Goal: Task Accomplishment & Management: Manage account settings

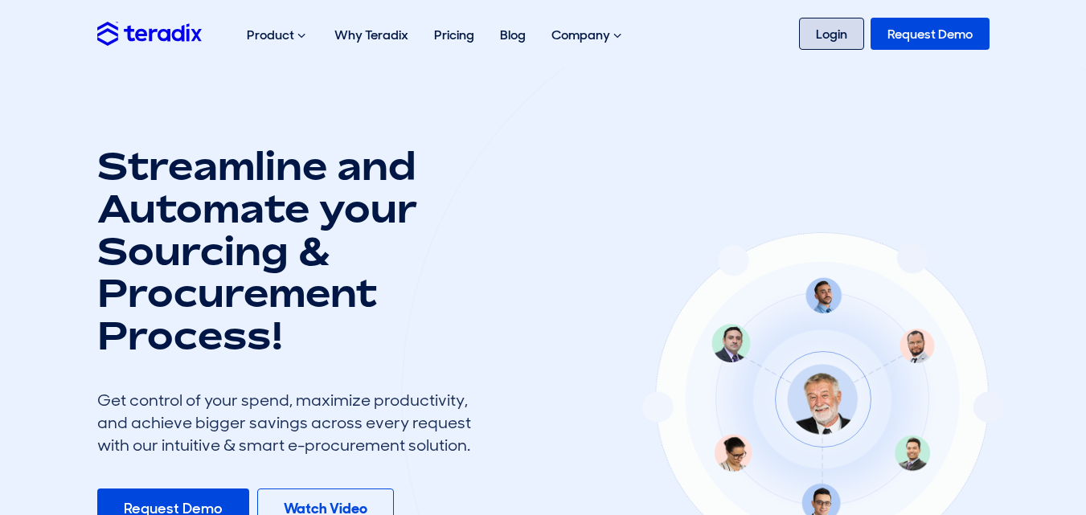
click at [837, 33] on link "Login" at bounding box center [831, 34] width 65 height 32
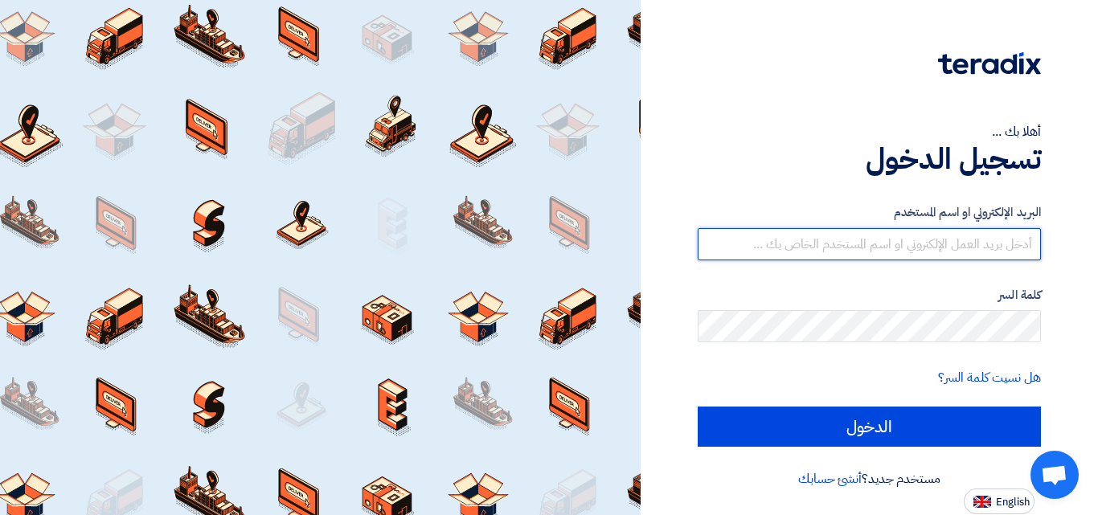
click at [926, 235] on input "text" at bounding box center [868, 244] width 343 height 32
type input "latifco1234@hotmail.com"
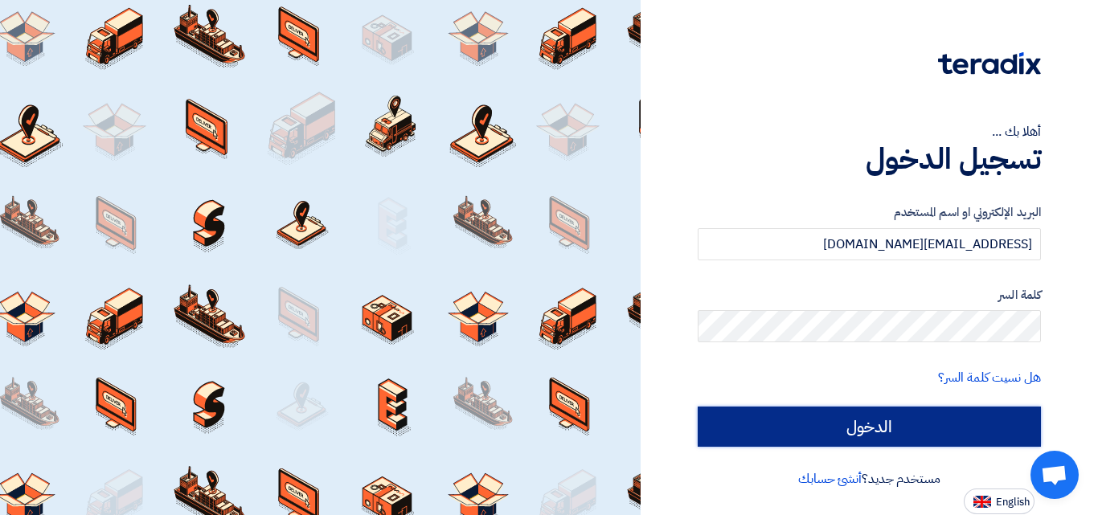
click at [869, 419] on input "الدخول" at bounding box center [868, 427] width 343 height 40
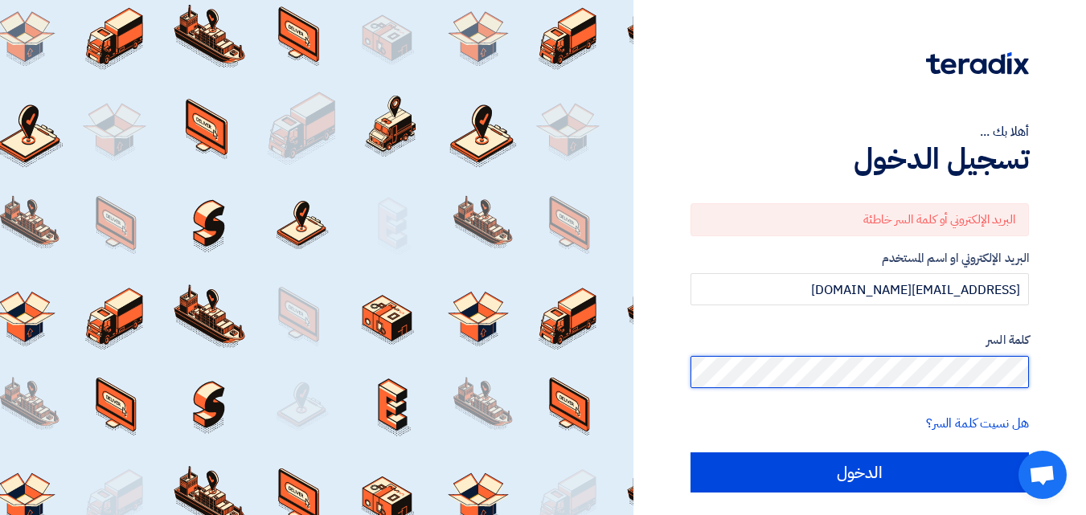
click at [690, 452] on input "الدخول" at bounding box center [859, 472] width 338 height 40
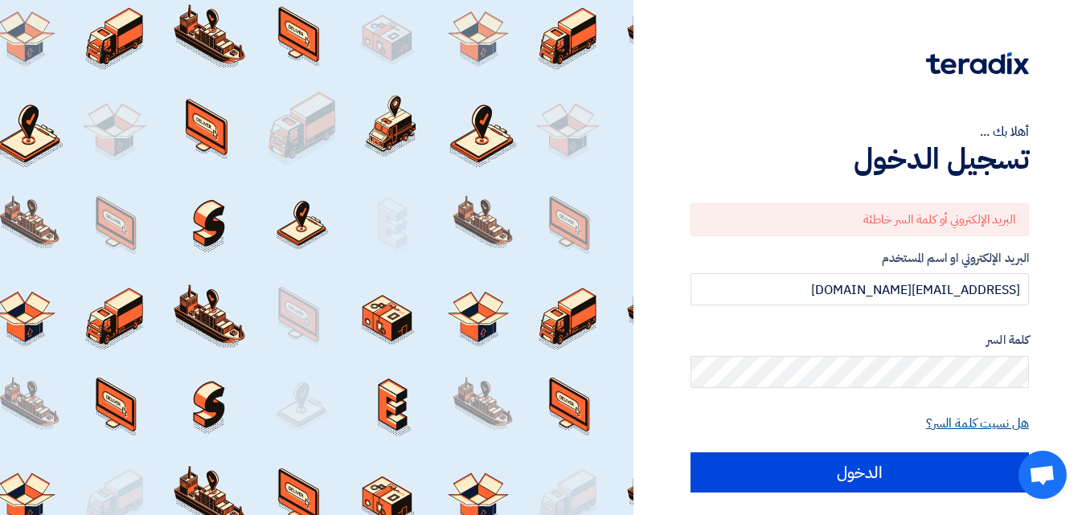
click at [959, 427] on link "هل نسيت كلمة السر؟" at bounding box center [977, 423] width 103 height 19
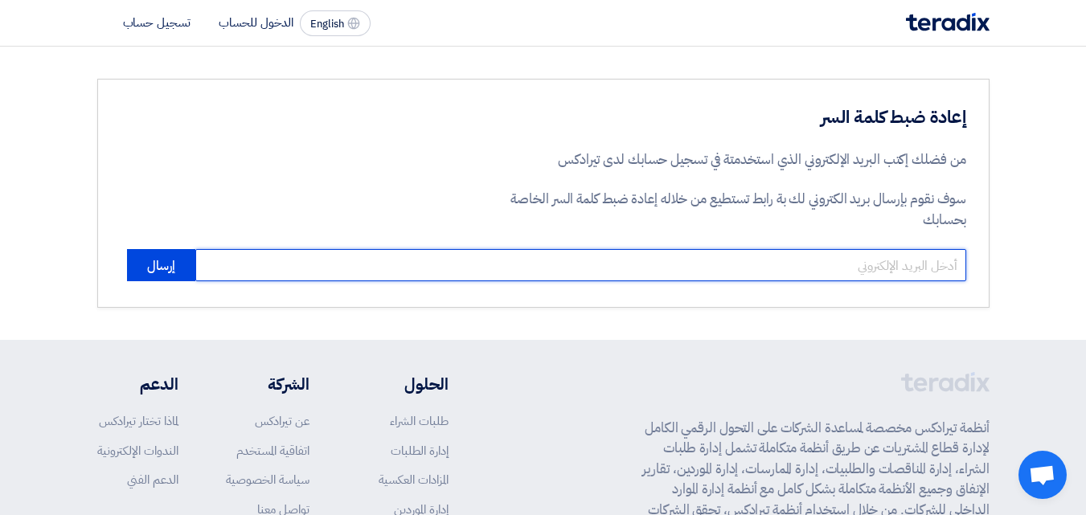
click at [764, 268] on input "email" at bounding box center [580, 265] width 771 height 32
type input "latifco1234@hotmail.com"
click at [127, 249] on button "إرسال" at bounding box center [161, 265] width 68 height 32
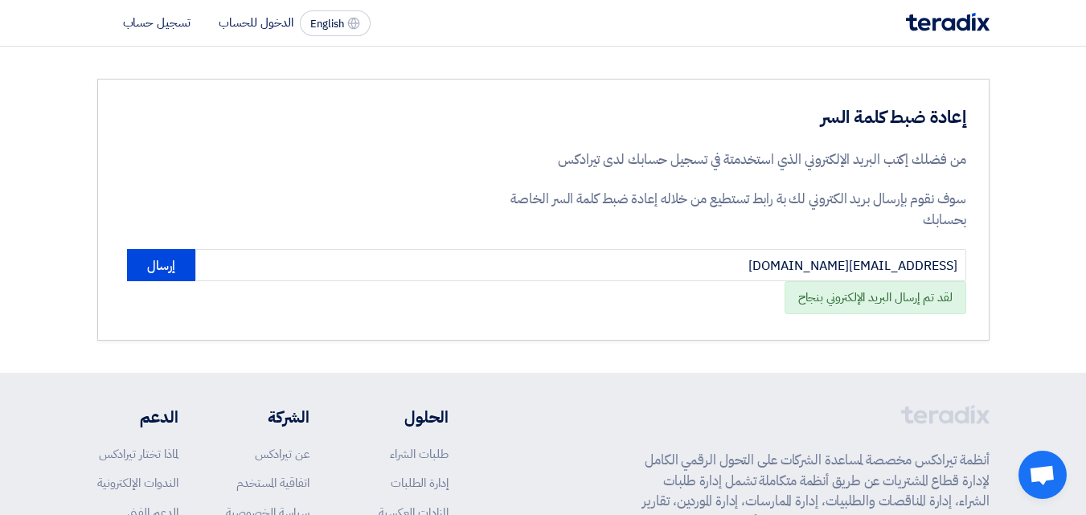
click at [869, 297] on div "لقد تم إرسال البريد الإلكتروني بنجاح" at bounding box center [875, 297] width 182 height 33
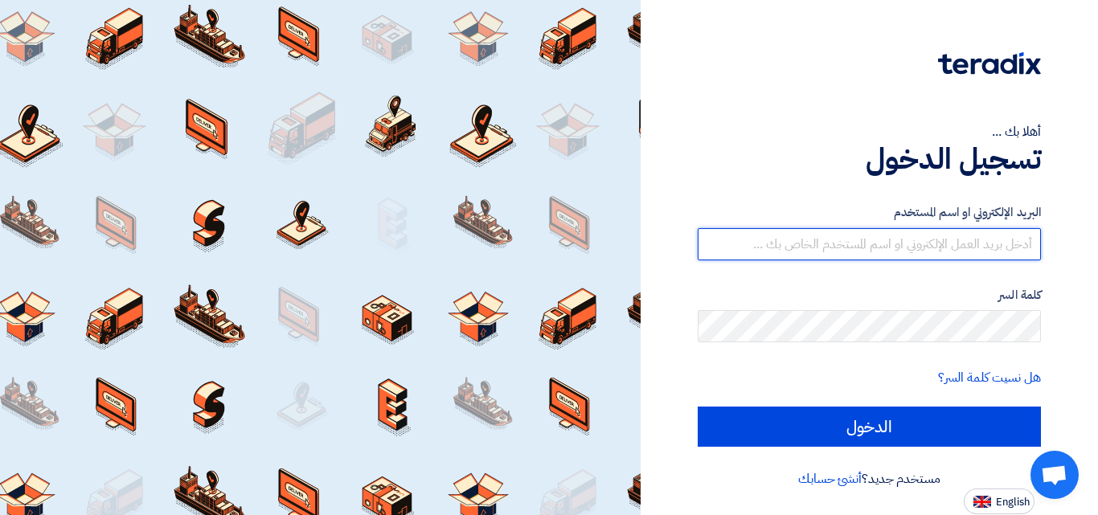
click at [1023, 247] on input "text" at bounding box center [868, 244] width 343 height 32
type input "latifco1234@hotmail.com"
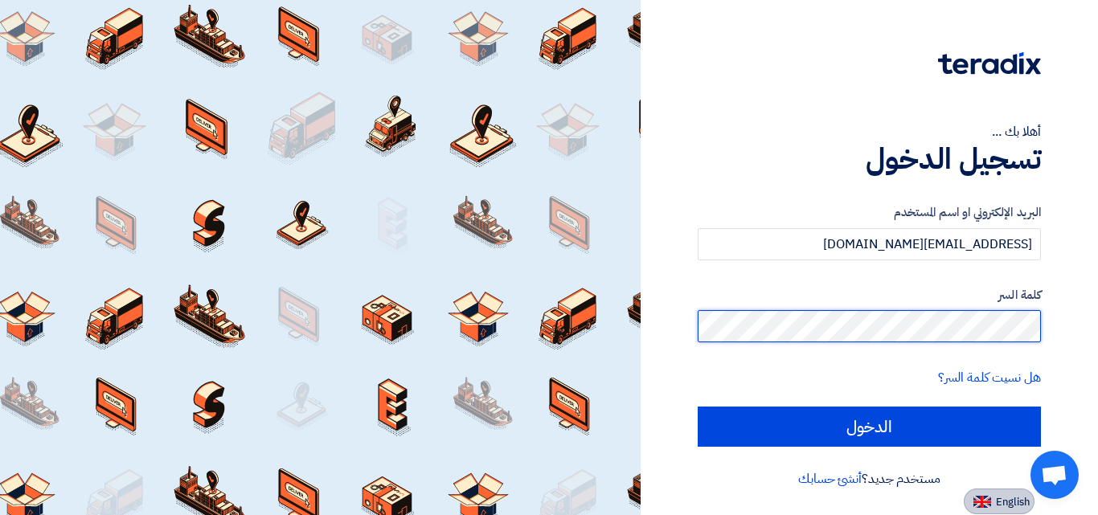
click at [697, 407] on input "الدخول" at bounding box center [868, 427] width 343 height 40
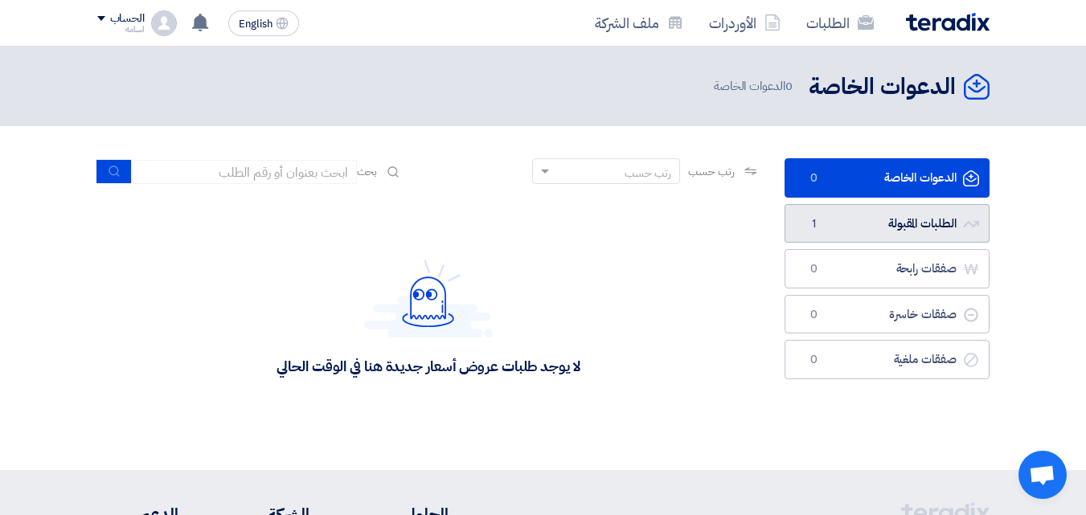
click at [824, 229] on link "الطلبات المقبولة الطلبات المقبولة 1" at bounding box center [886, 223] width 205 height 39
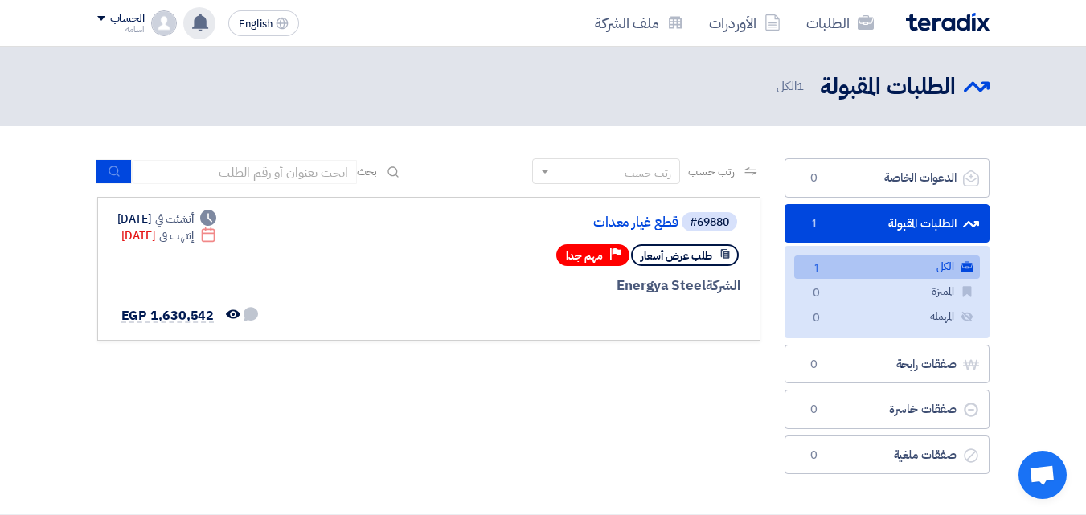
click at [197, 22] on use at bounding box center [200, 23] width 16 height 18
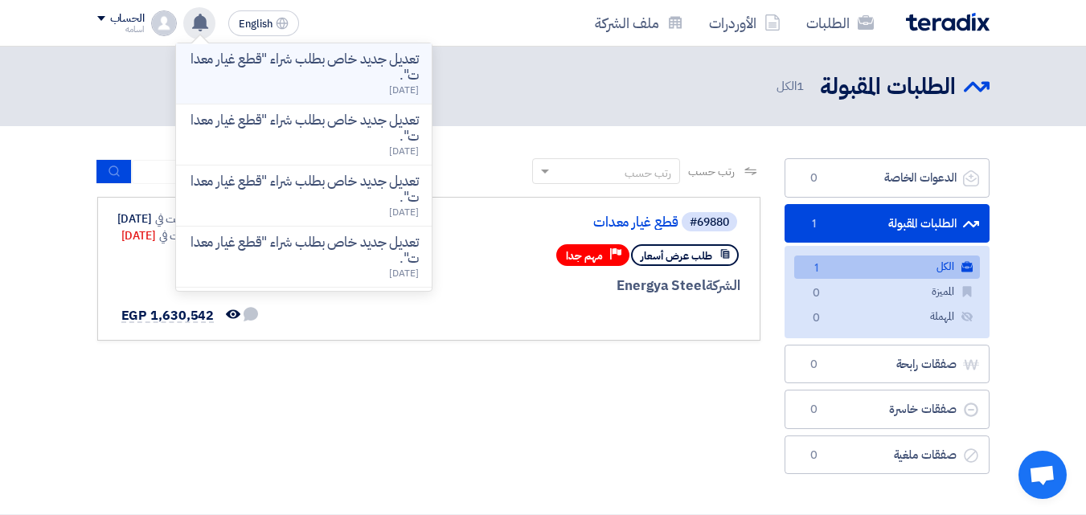
click at [260, 70] on p "تعديل جديد خاص بطلب شراء "قطع غيار معدات"." at bounding box center [304, 67] width 230 height 32
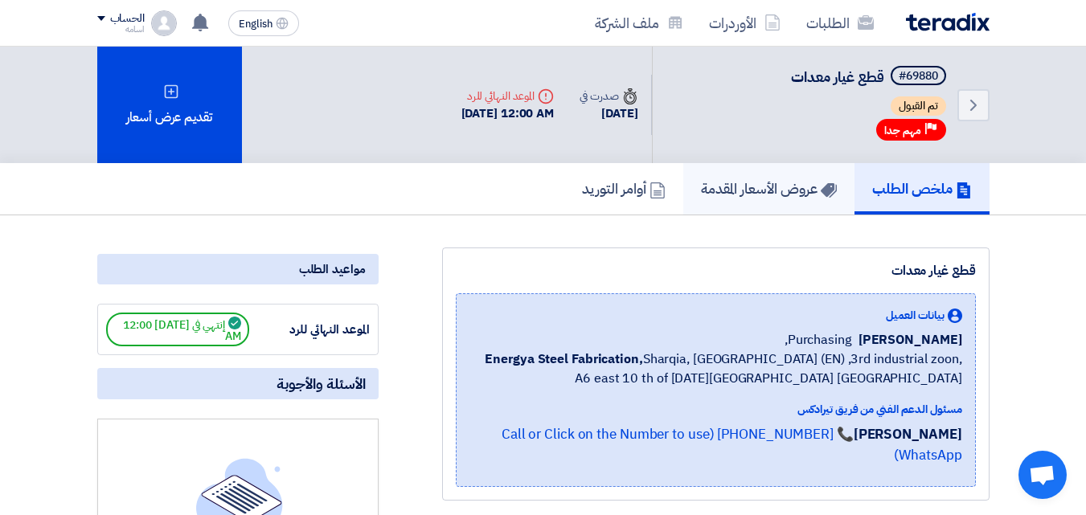
click at [743, 186] on h5 "عروض الأسعار المقدمة" at bounding box center [769, 188] width 136 height 18
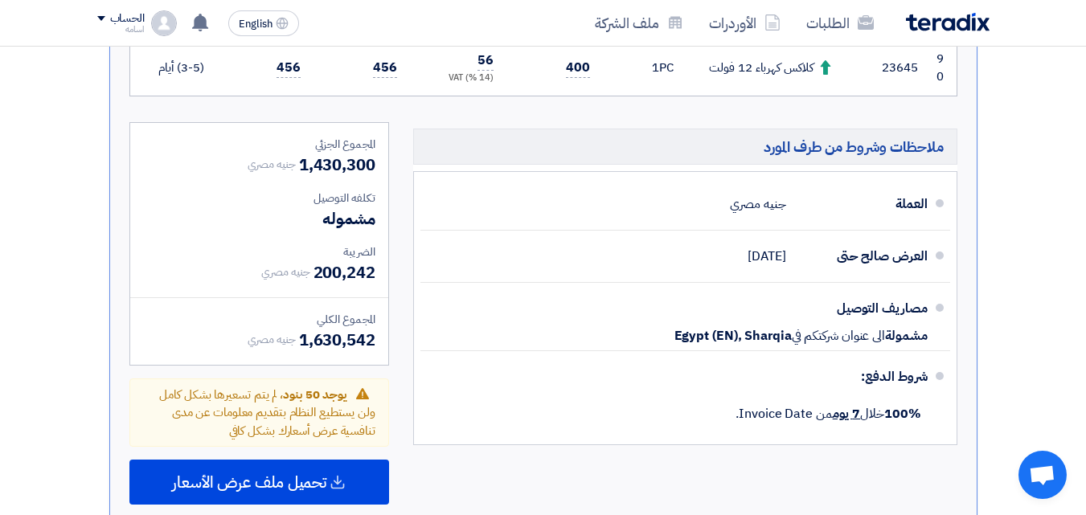
scroll to position [6508, 0]
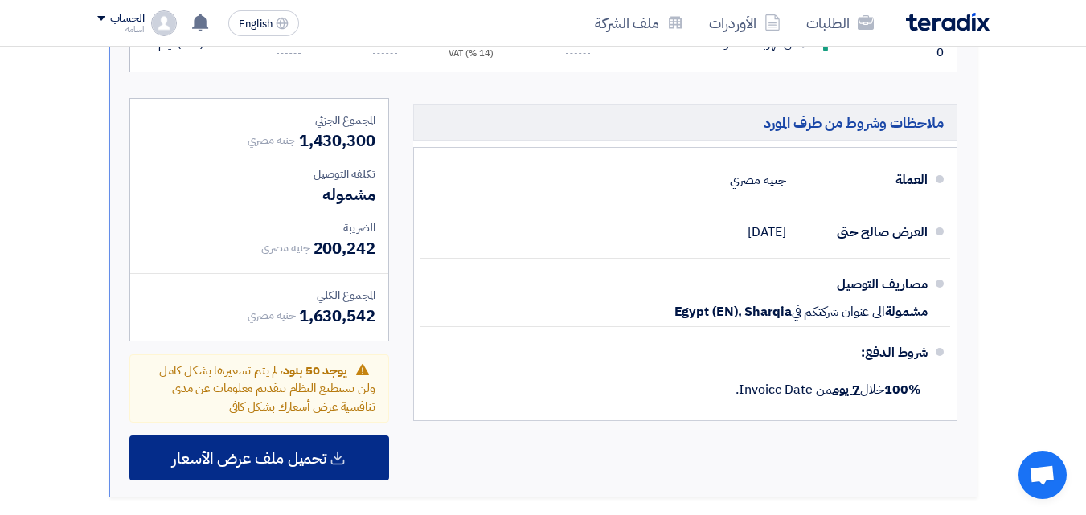
click at [333, 450] on icon at bounding box center [337, 458] width 16 height 16
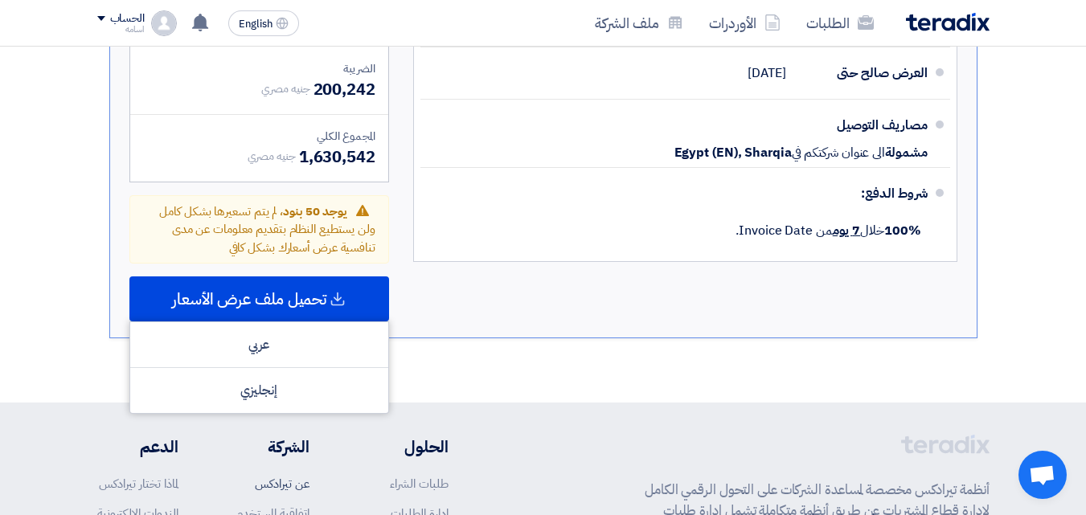
scroll to position [6669, 0]
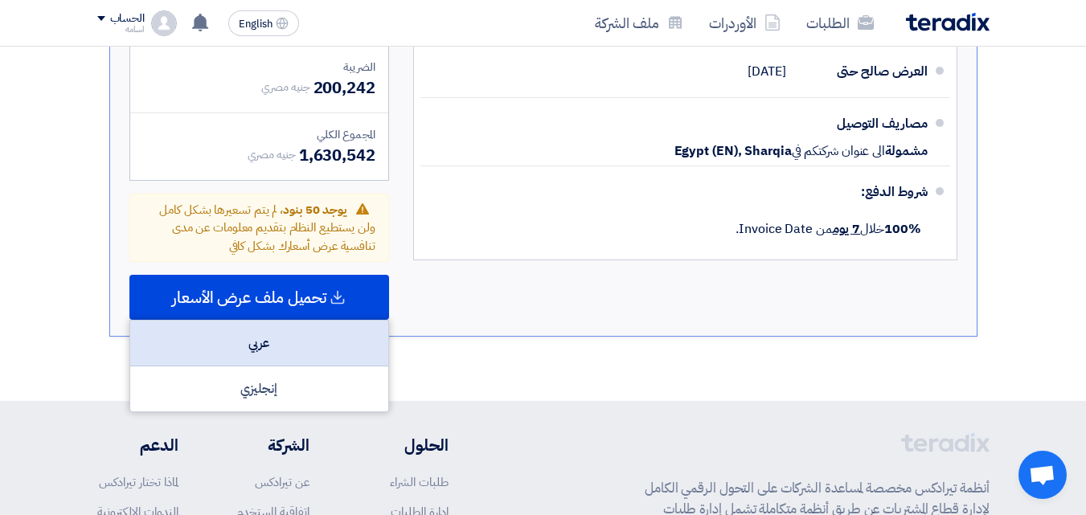
click at [285, 321] on div "عربي" at bounding box center [259, 344] width 258 height 46
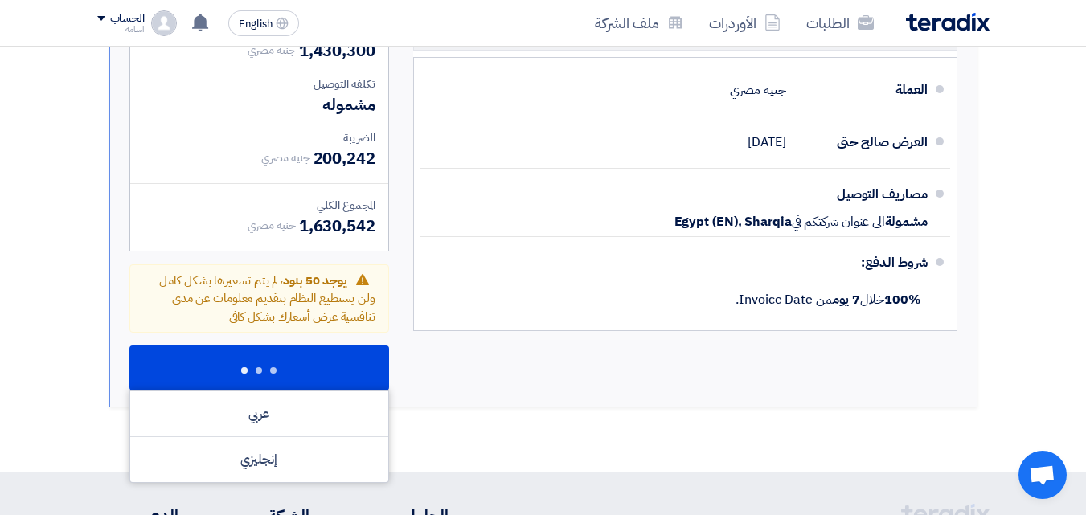
scroll to position [6589, 0]
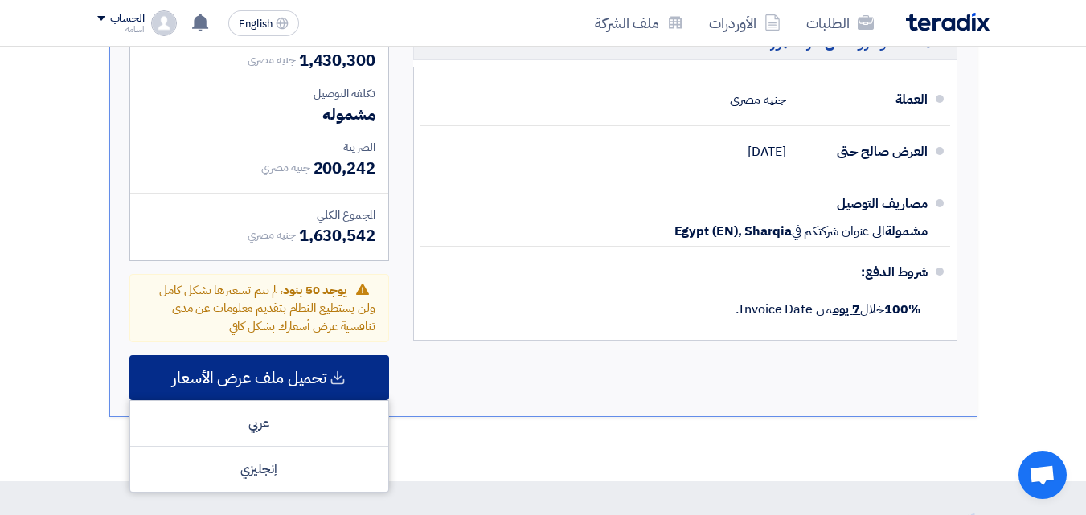
click at [282, 370] on span "تحميل ملف عرض الأسعار" at bounding box center [249, 377] width 154 height 14
click at [340, 370] on icon at bounding box center [337, 378] width 16 height 16
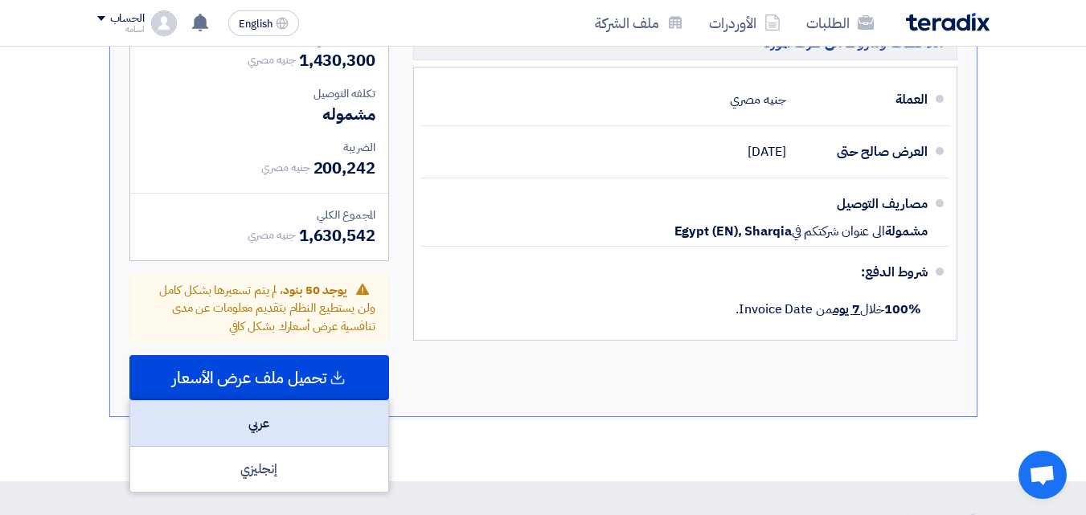
click at [267, 401] on div "عربي" at bounding box center [259, 424] width 258 height 46
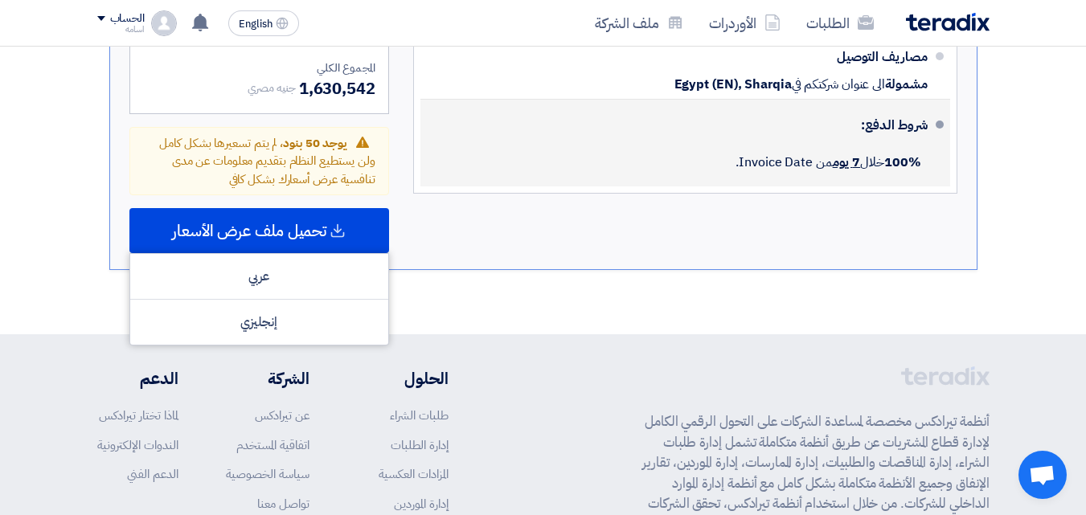
scroll to position [6483, 0]
